Goal: Transaction & Acquisition: Purchase product/service

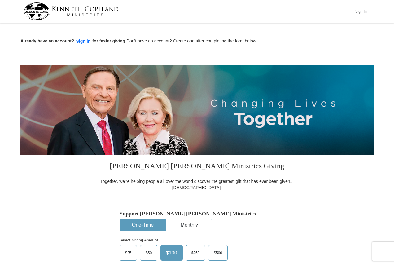
click at [361, 13] on button "Sign In" at bounding box center [360, 12] width 19 height 10
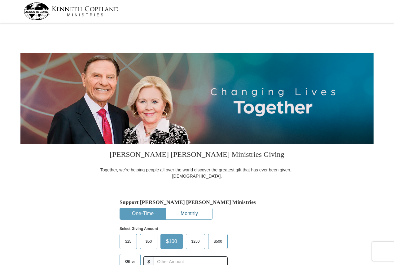
select select "PA"
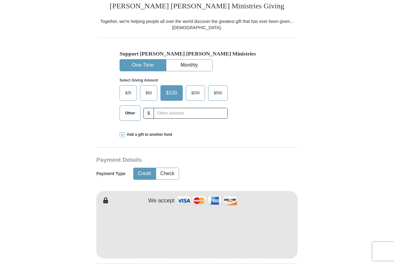
scroll to position [155, 0]
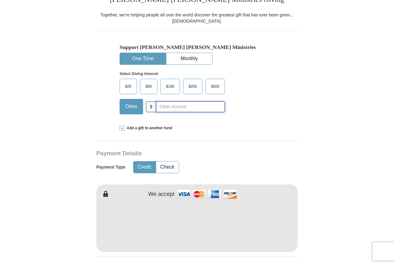
click at [183, 106] on input "text" at bounding box center [190, 106] width 69 height 11
type input "20"
click at [166, 165] on button "Check" at bounding box center [167, 166] width 23 height 11
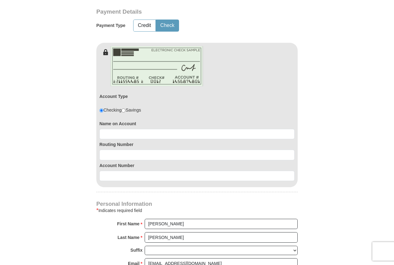
scroll to position [310, 0]
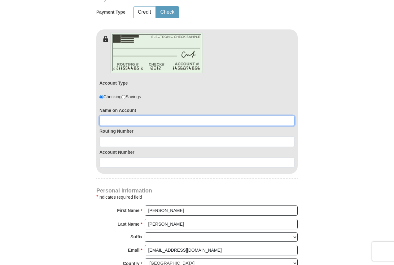
click at [154, 120] on input at bounding box center [196, 121] width 195 height 11
type input "Thomas D Howard"
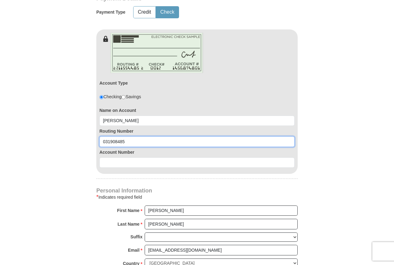
type input "031908485"
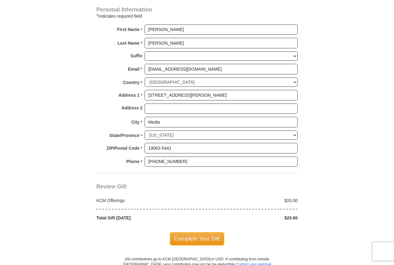
scroll to position [526, 0]
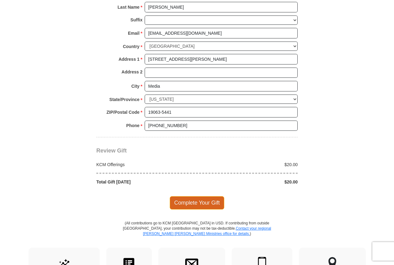
type input "0360154439"
click at [191, 203] on span "Complete Your Gift" at bounding box center [197, 202] width 55 height 13
